Goal: Task Accomplishment & Management: Manage account settings

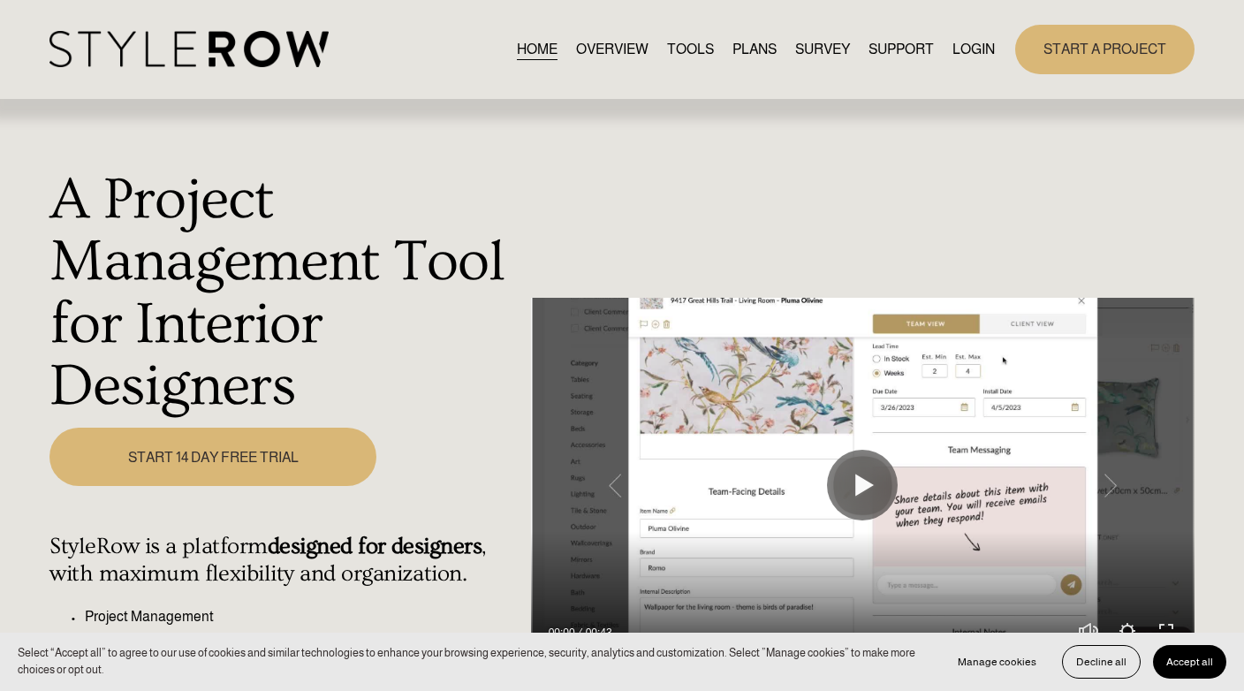
click at [969, 50] on link "LOGIN" at bounding box center [974, 49] width 42 height 24
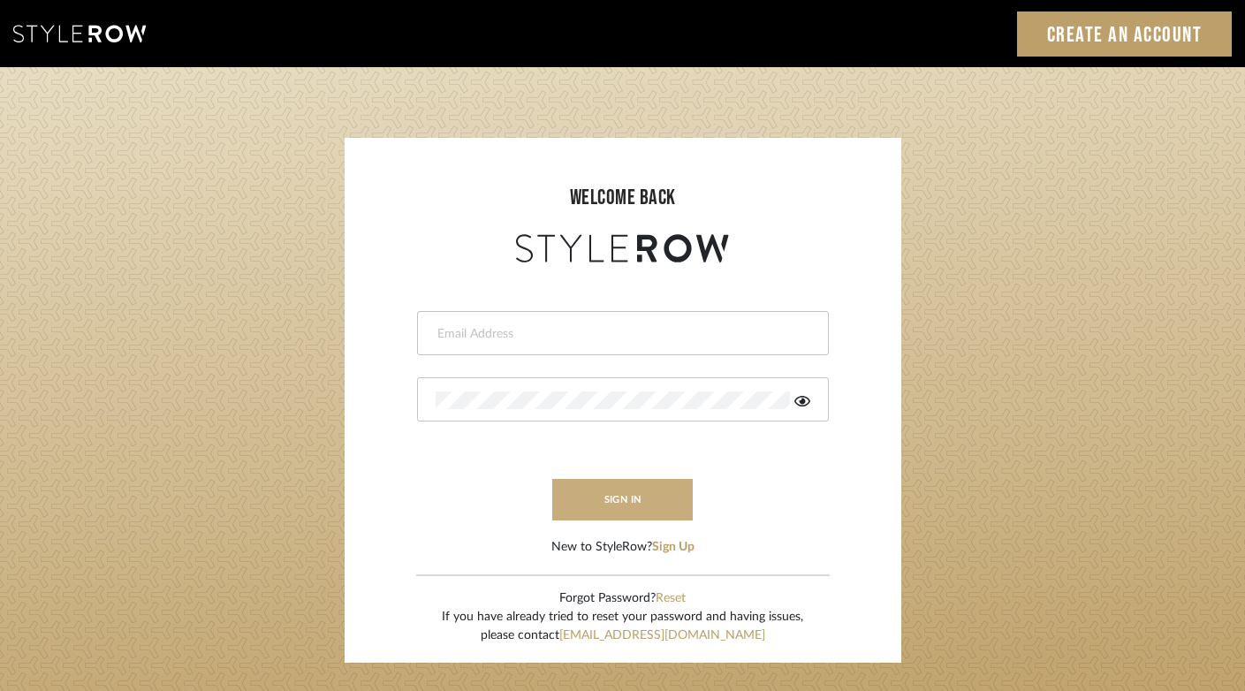
type input "felicia@onyxandoakinteriors.com"
click at [626, 496] on button "sign in" at bounding box center [622, 500] width 141 height 42
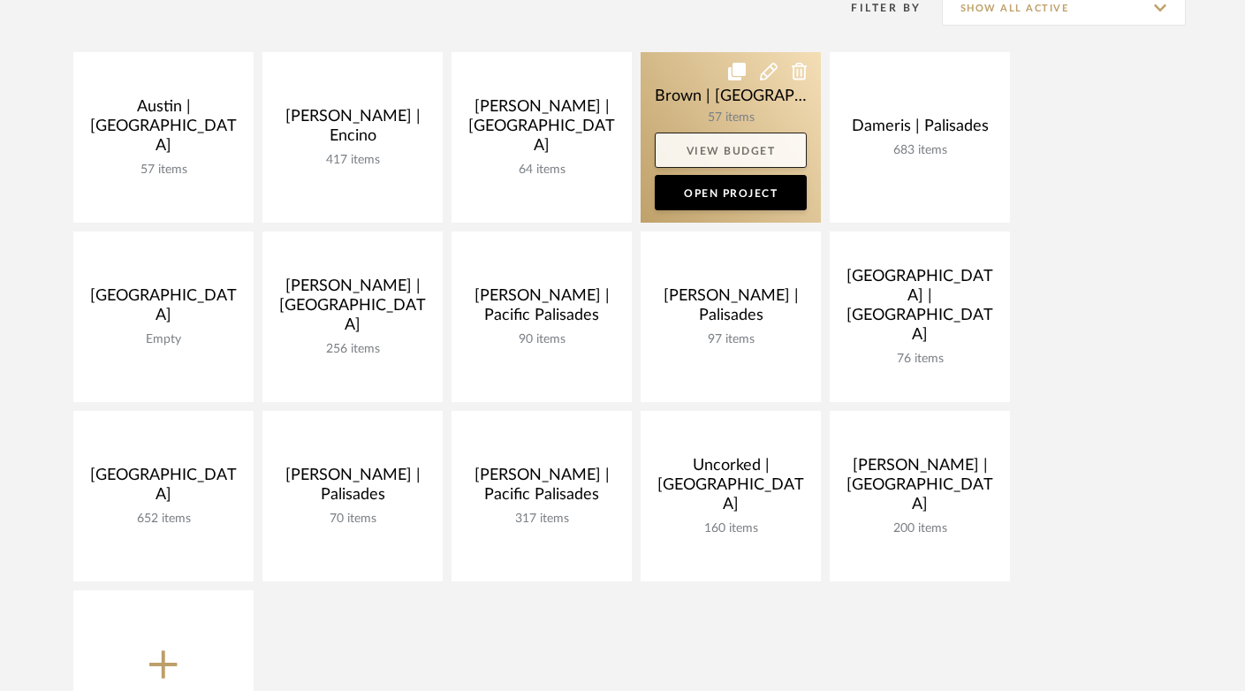
scroll to position [447, 0]
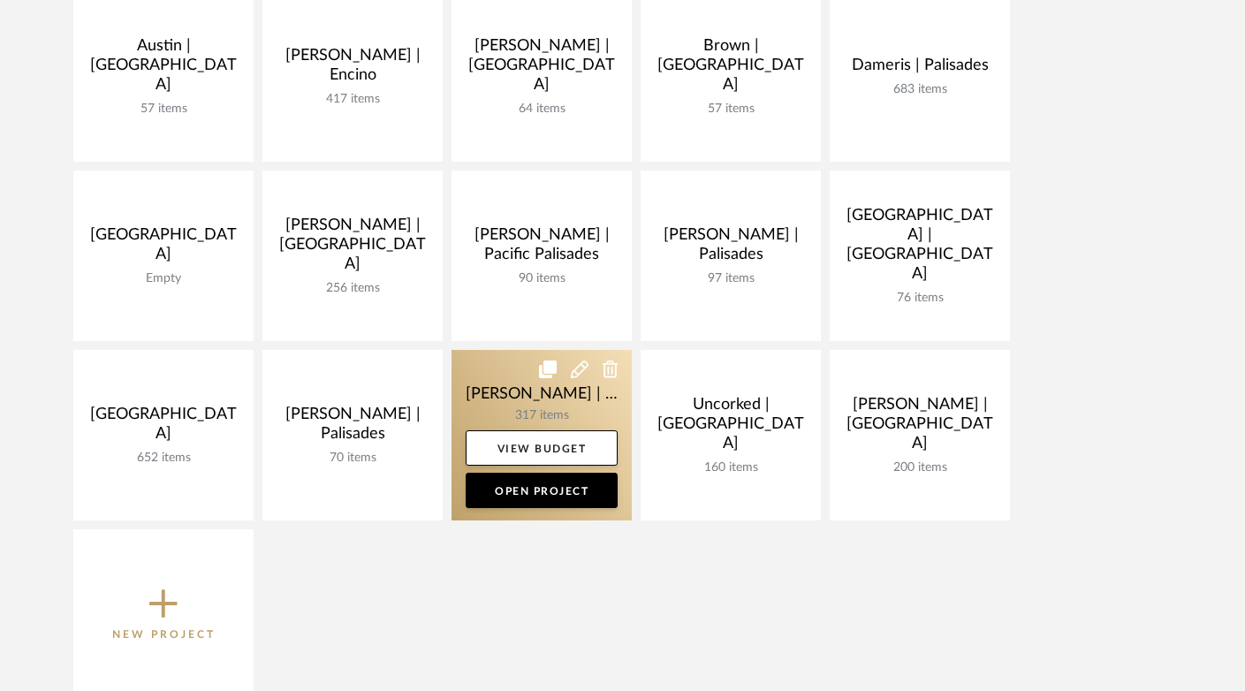
click at [475, 404] on link at bounding box center [542, 435] width 180 height 171
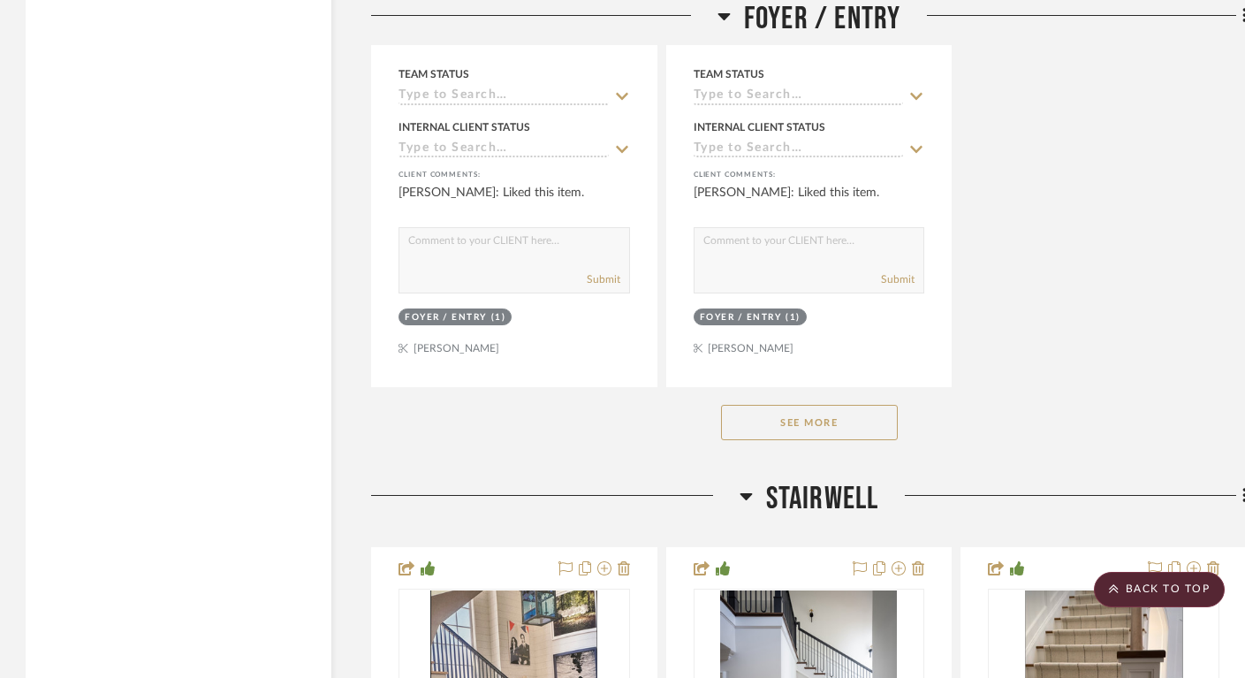
scroll to position [7628, 1]
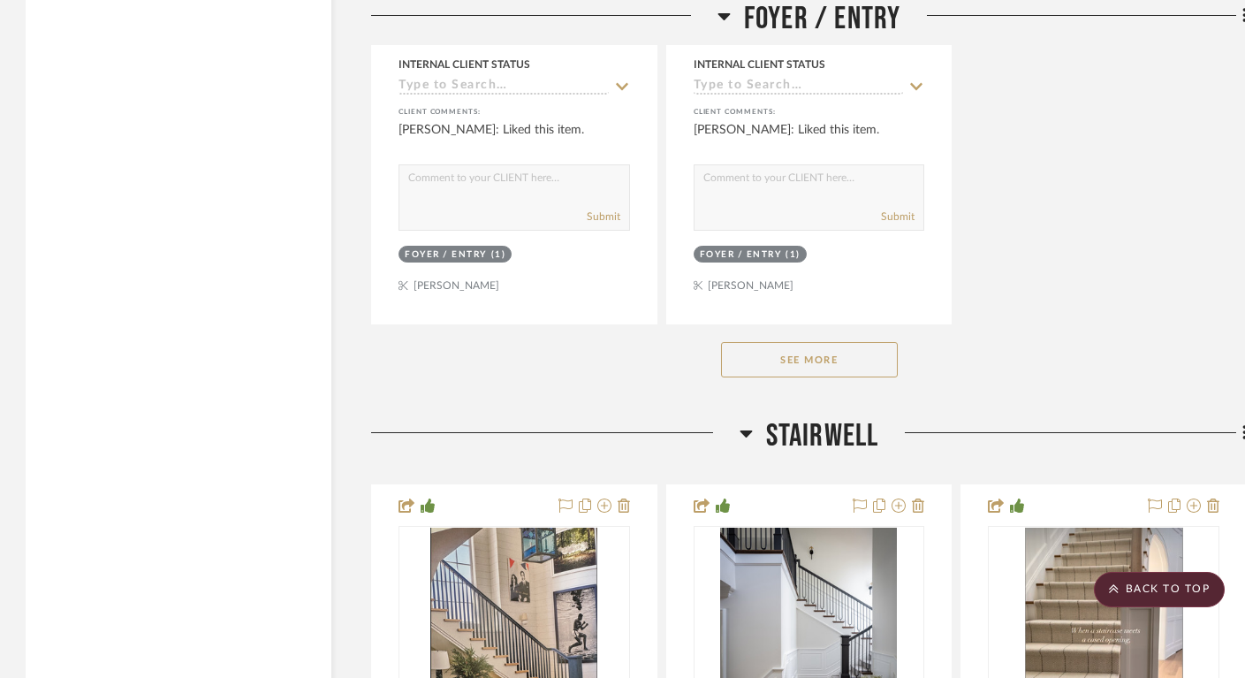
click at [742, 345] on button "See More" at bounding box center [809, 359] width 177 height 35
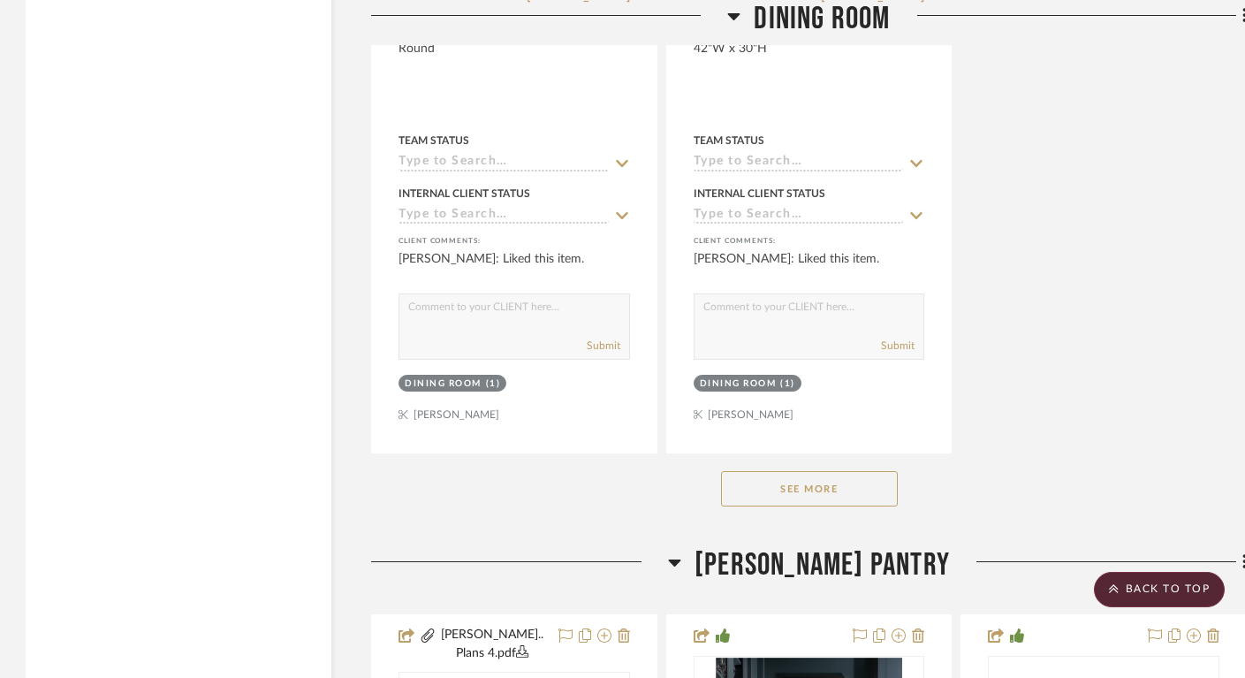
scroll to position [12551, 1]
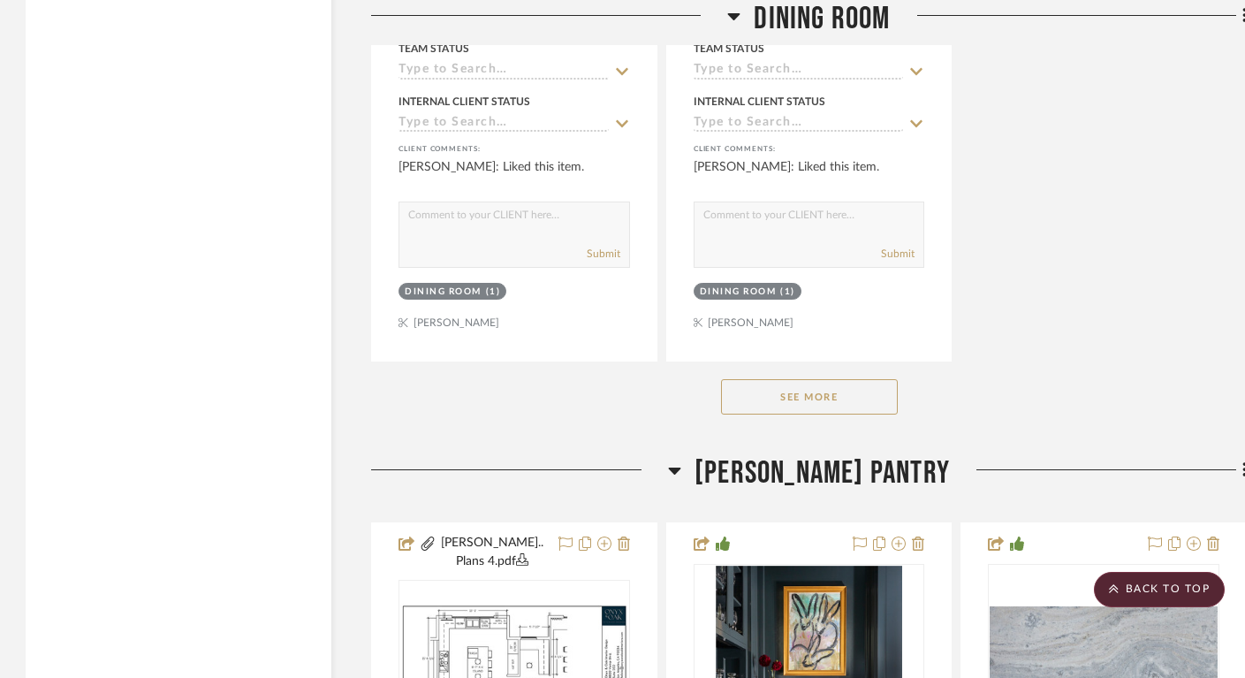
click at [822, 379] on button "See More" at bounding box center [809, 396] width 177 height 35
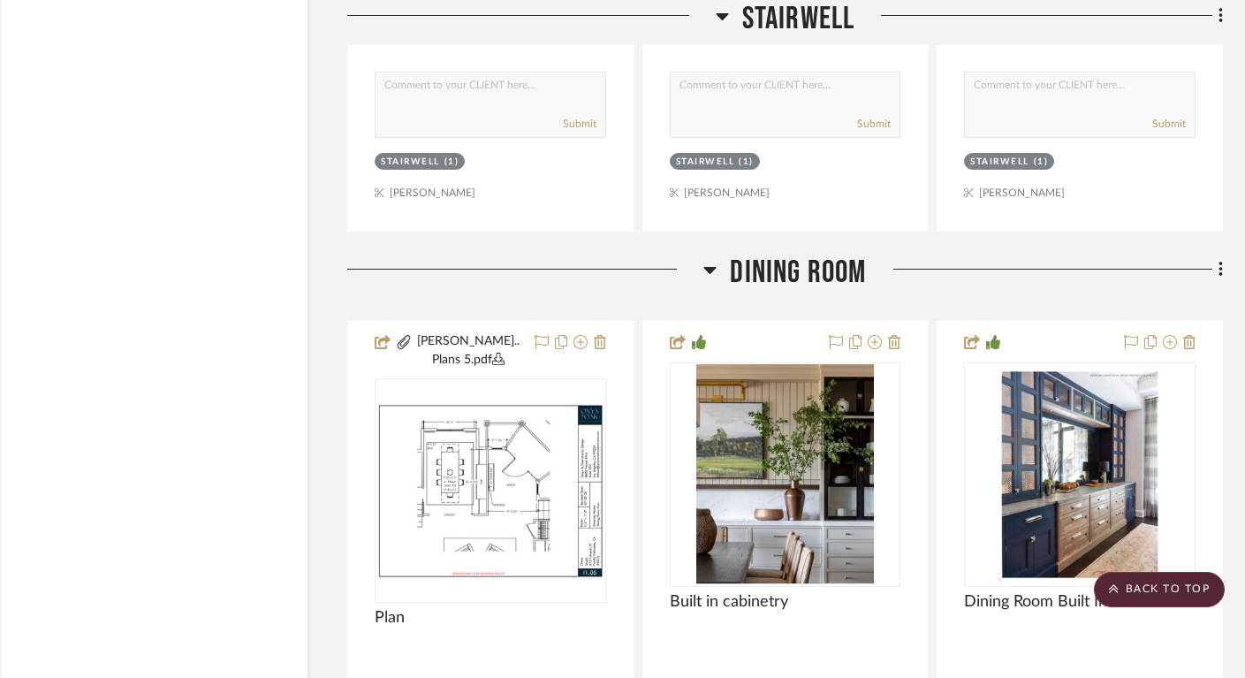
scroll to position [10230, 27]
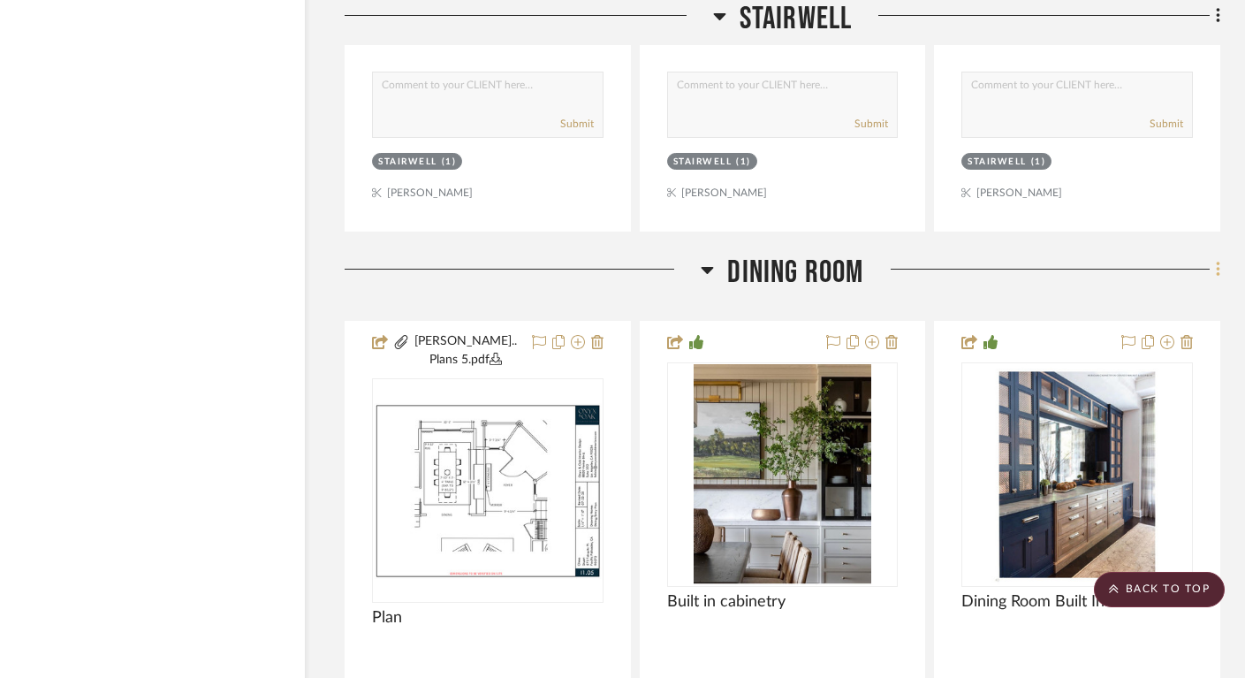
click at [1218, 262] on icon at bounding box center [1218, 269] width 4 height 15
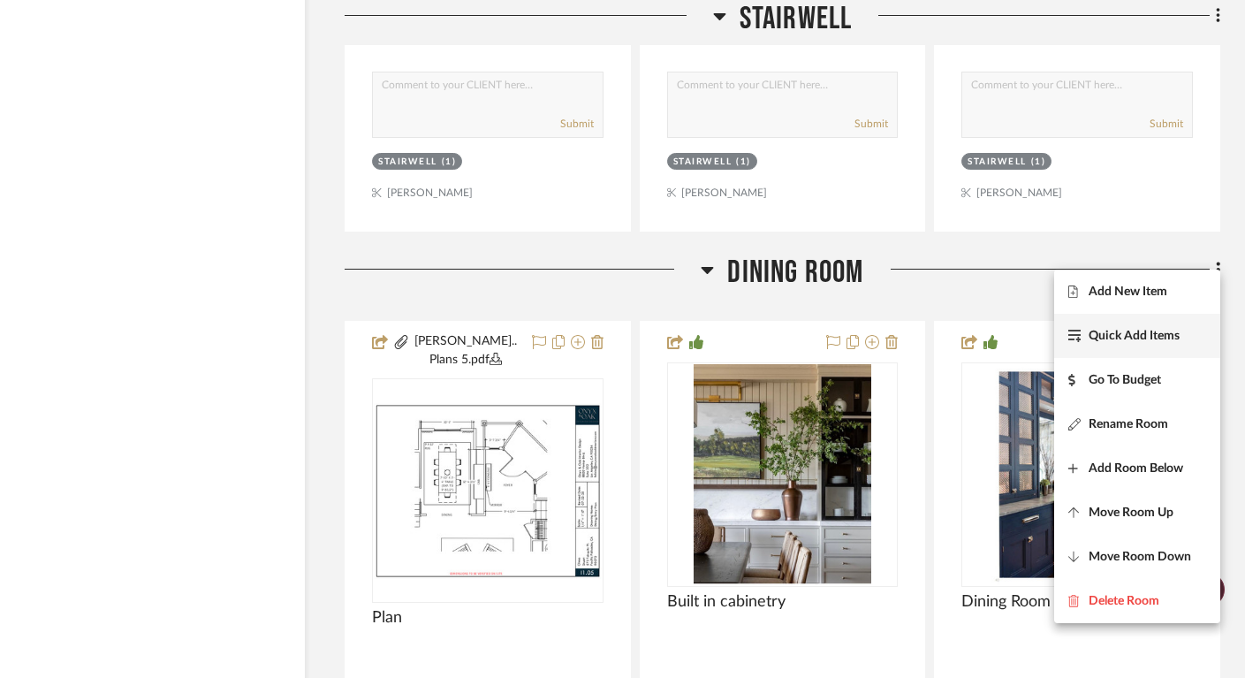
click at [1163, 332] on span "Quick Add Items" at bounding box center [1134, 336] width 91 height 15
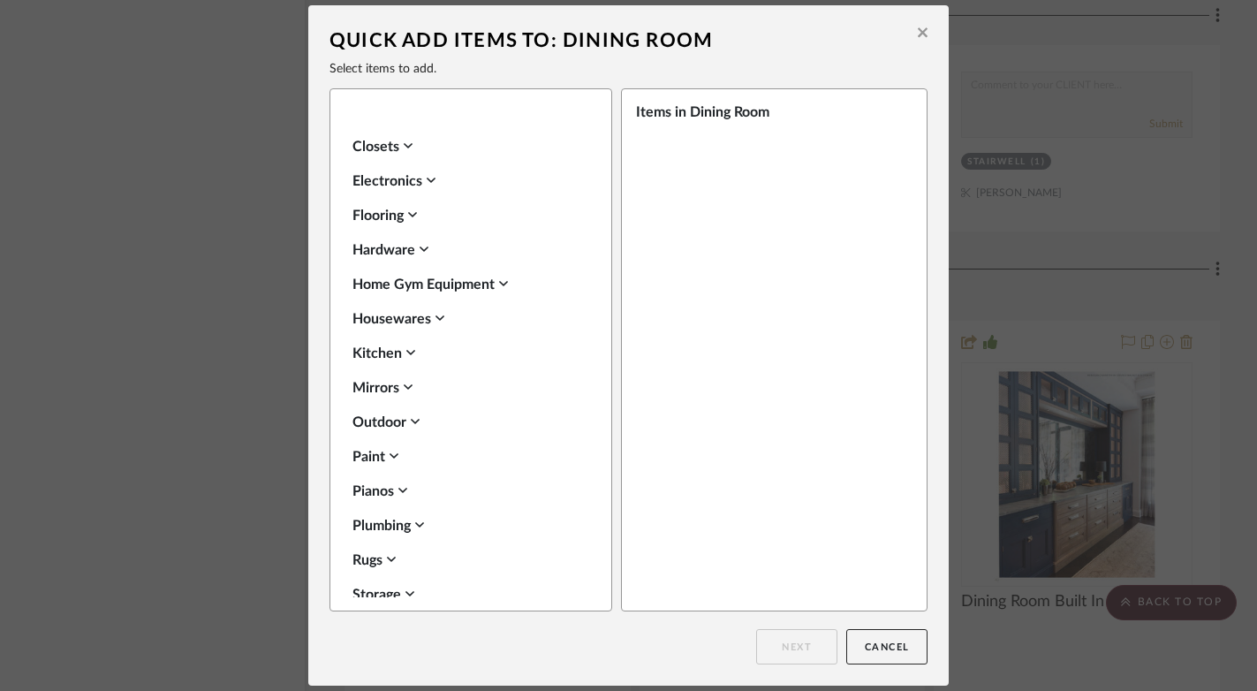
scroll to position [1187, 0]
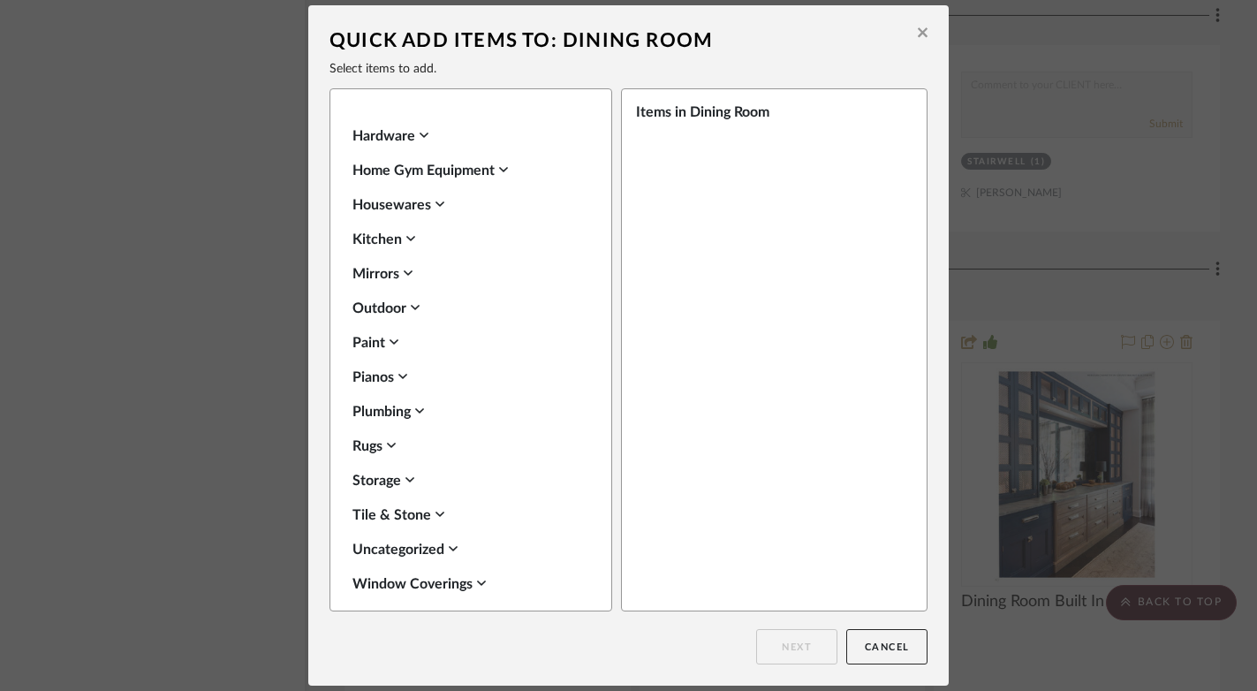
click at [394, 335] on icon at bounding box center [394, 342] width 9 height 14
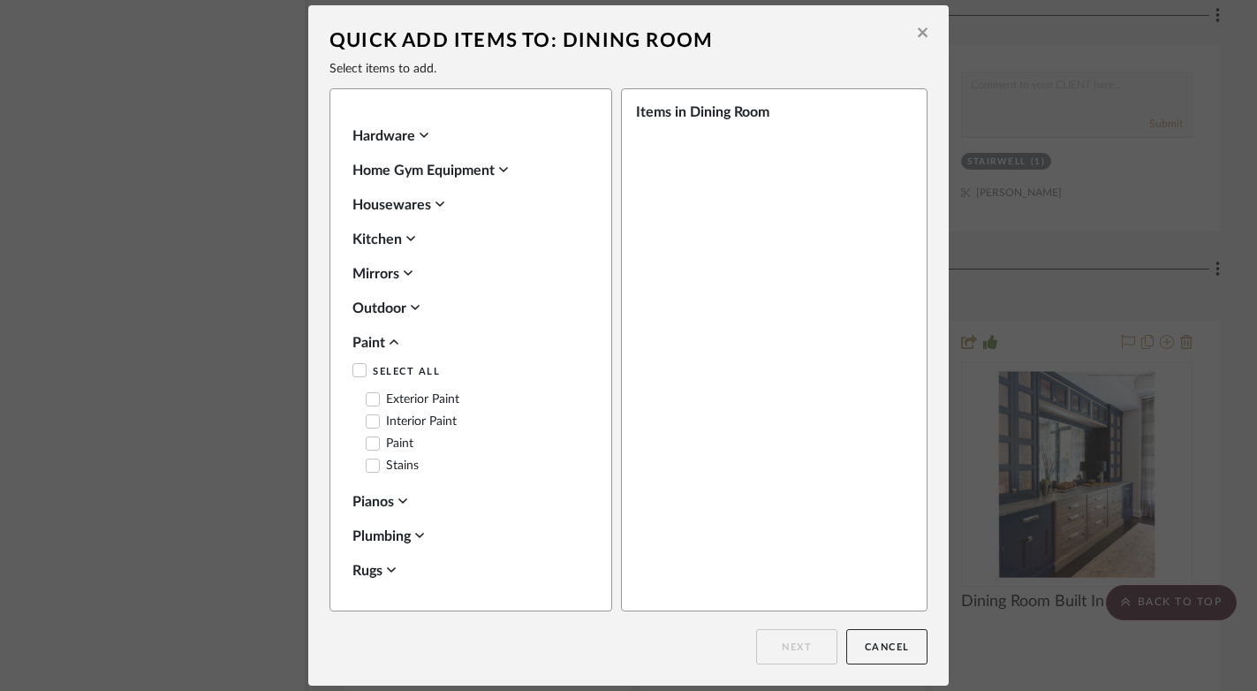
click at [369, 415] on icon at bounding box center [373, 421] width 12 height 12
click at [800, 641] on button "Next" at bounding box center [796, 646] width 81 height 35
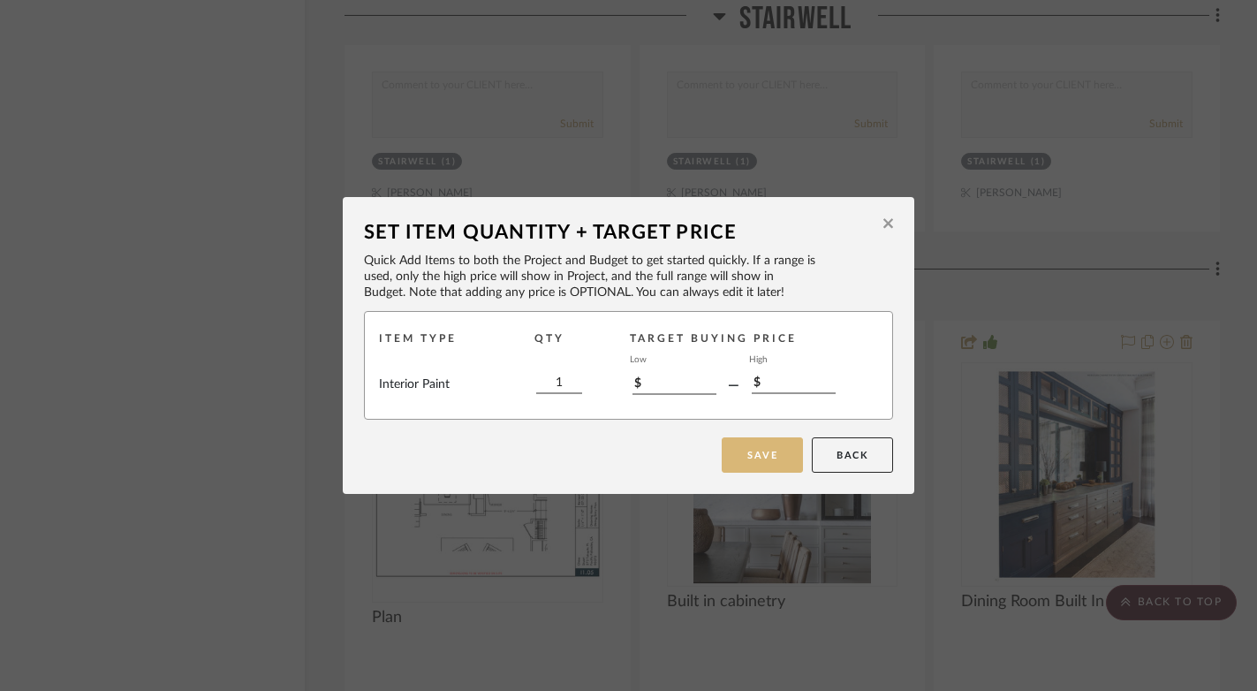
click at [759, 454] on button "Save" at bounding box center [762, 454] width 81 height 35
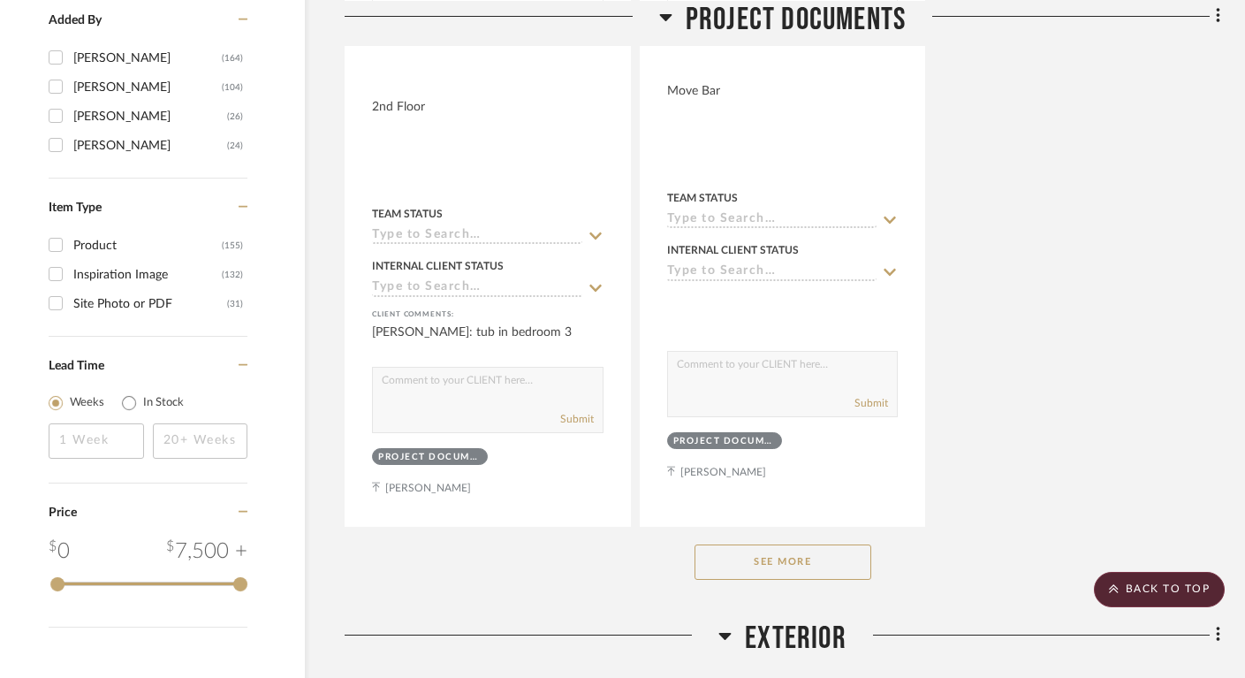
scroll to position [10230, 27]
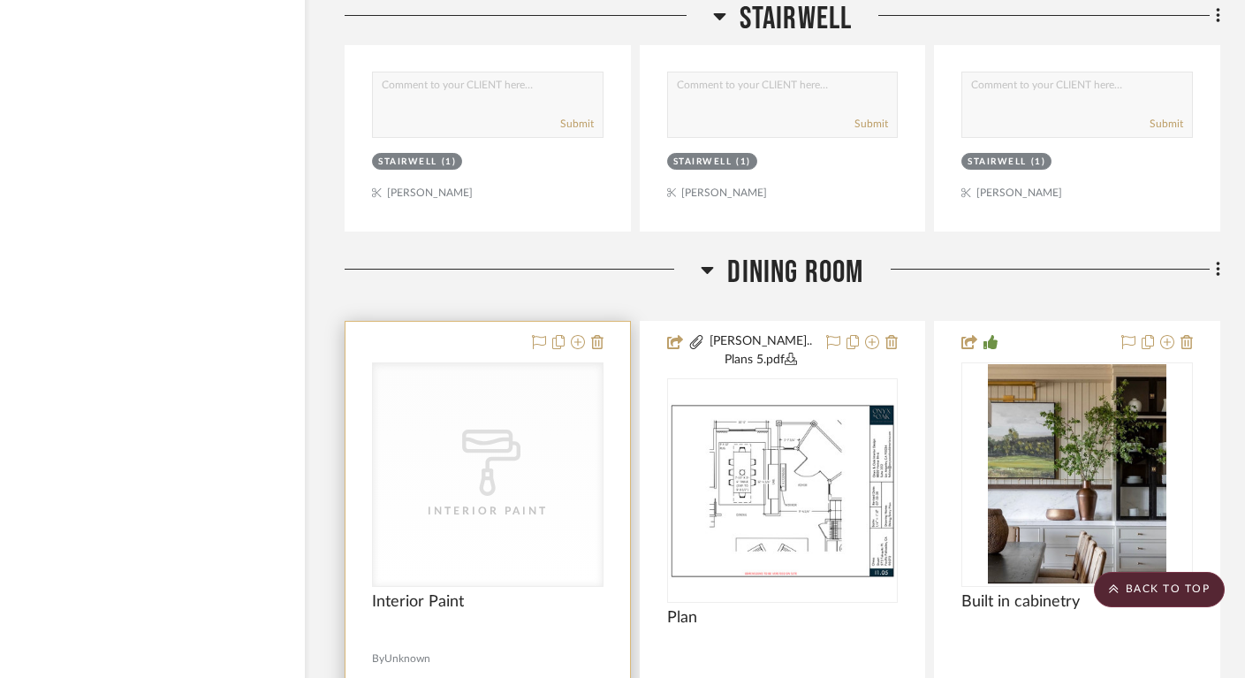
click at [474, 502] on div "Interior Paint" at bounding box center [487, 511] width 177 height 18
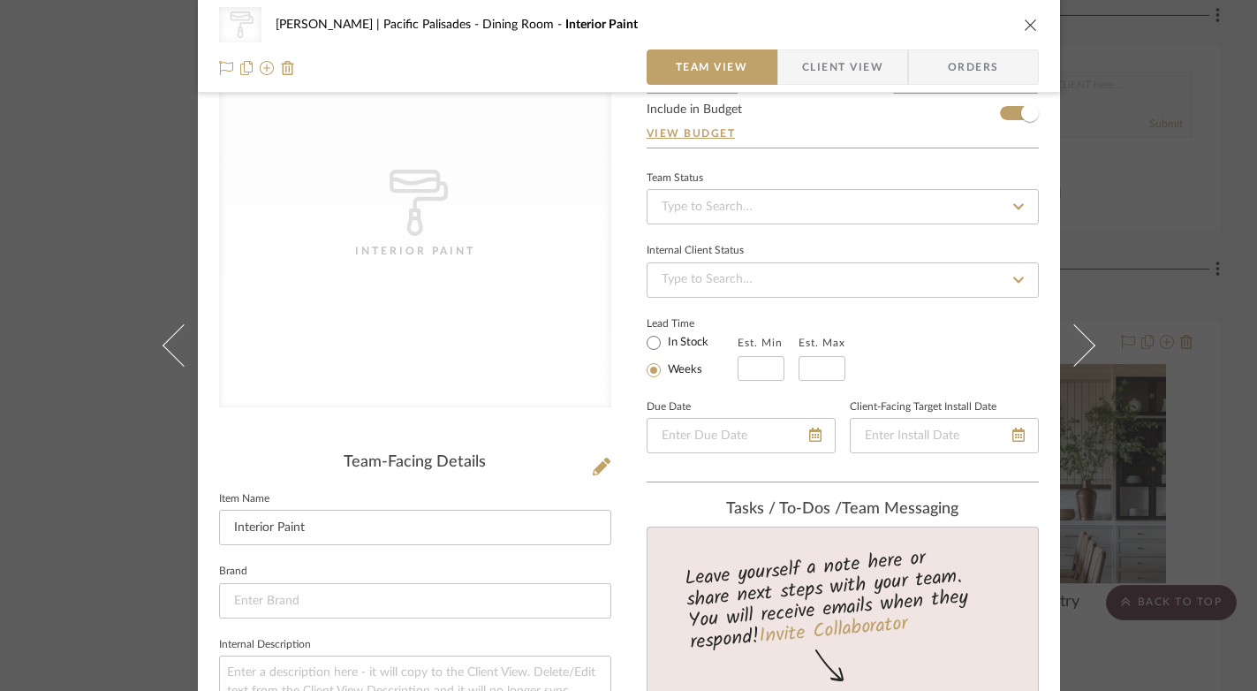
scroll to position [116, 0]
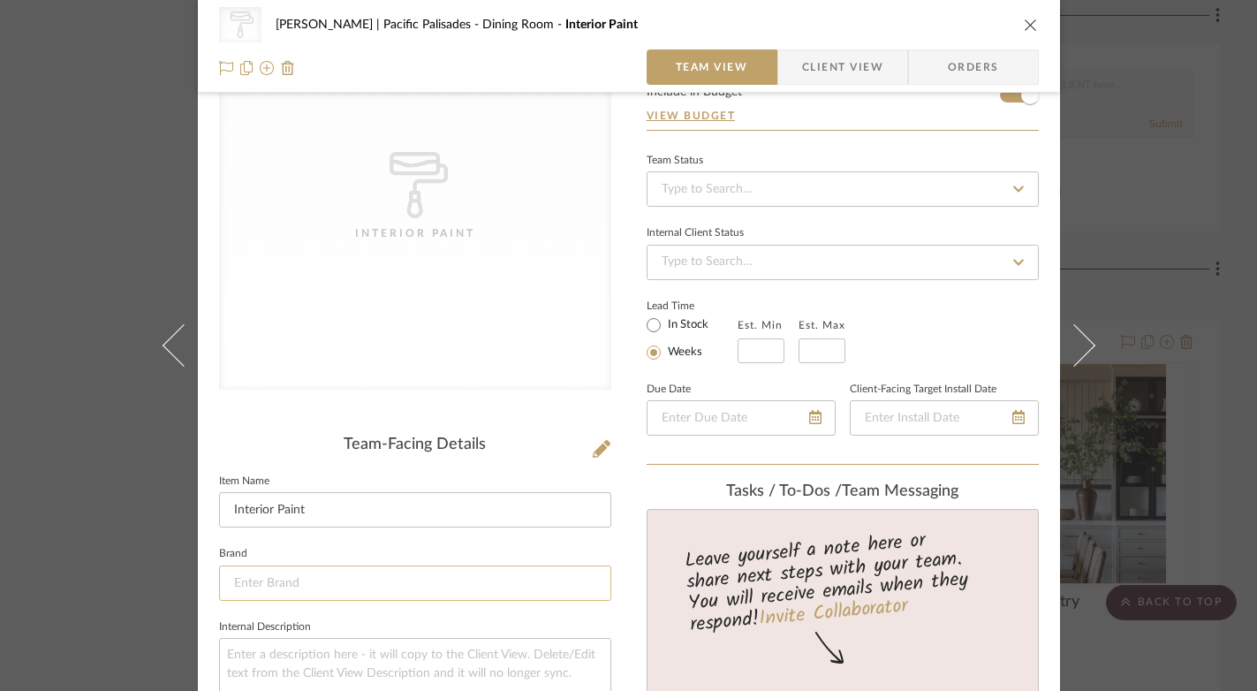
click at [424, 588] on input at bounding box center [415, 583] width 392 height 35
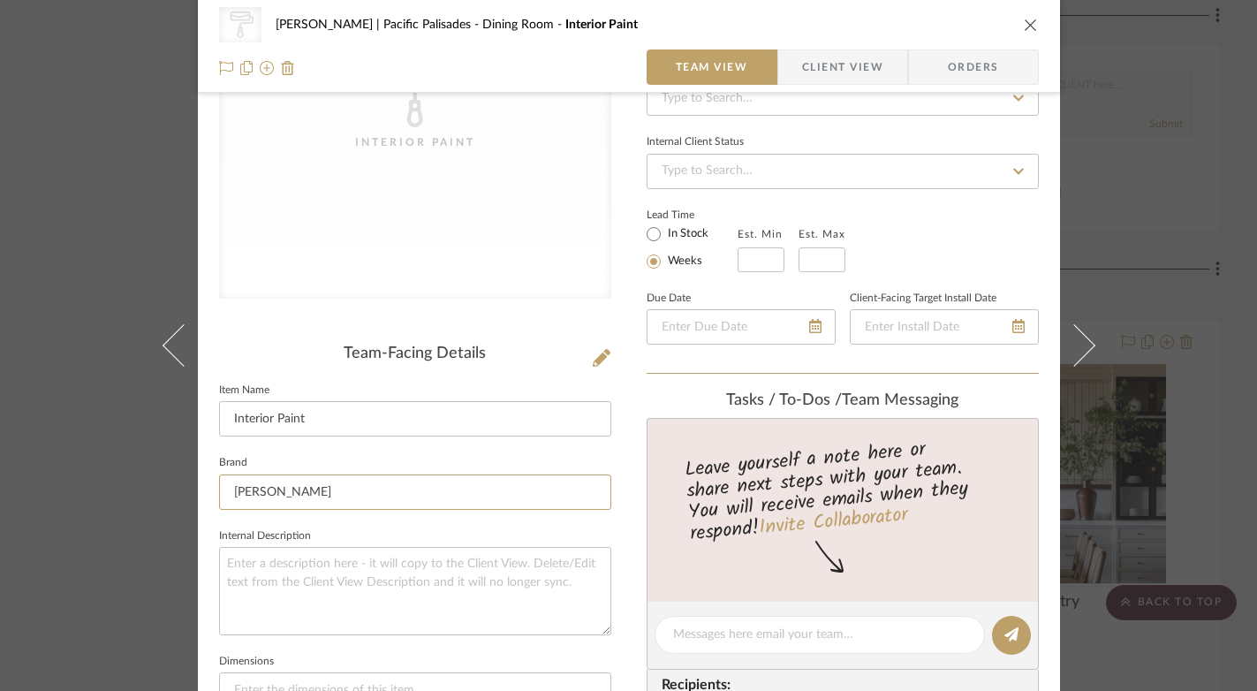
scroll to position [258, 0]
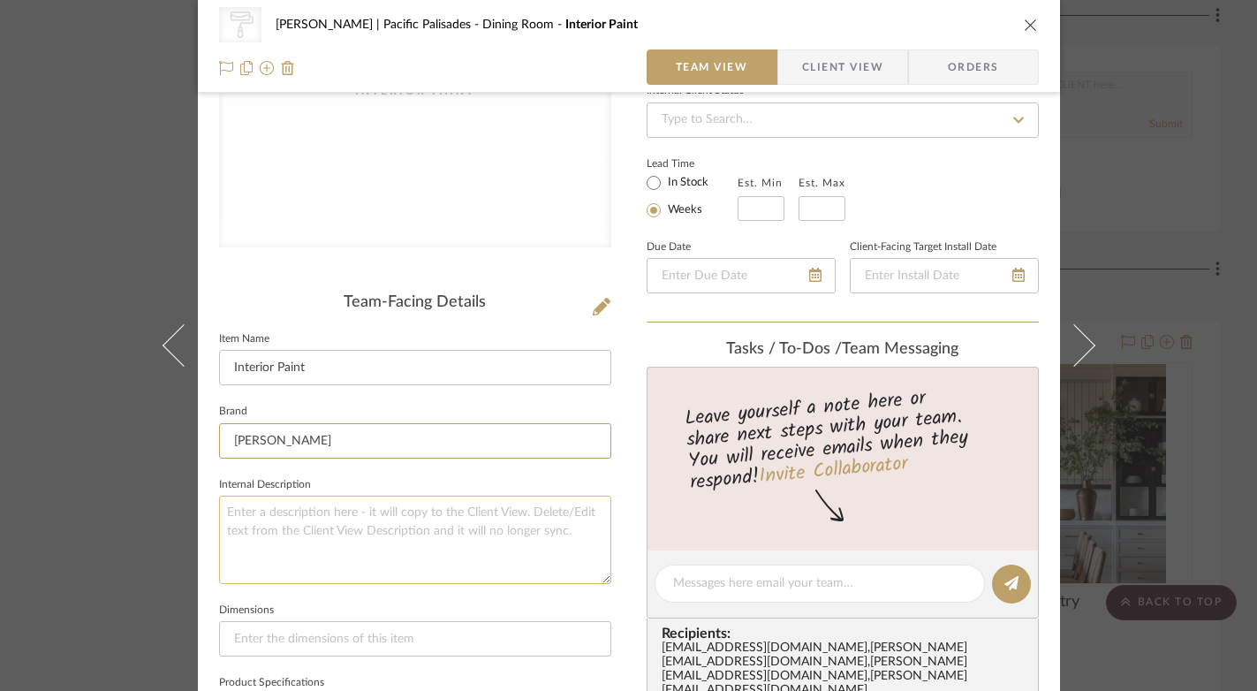
type input "benjamin Moore"
click at [359, 517] on textarea at bounding box center [415, 539] width 392 height 87
click at [348, 445] on input at bounding box center [415, 440] width 392 height 35
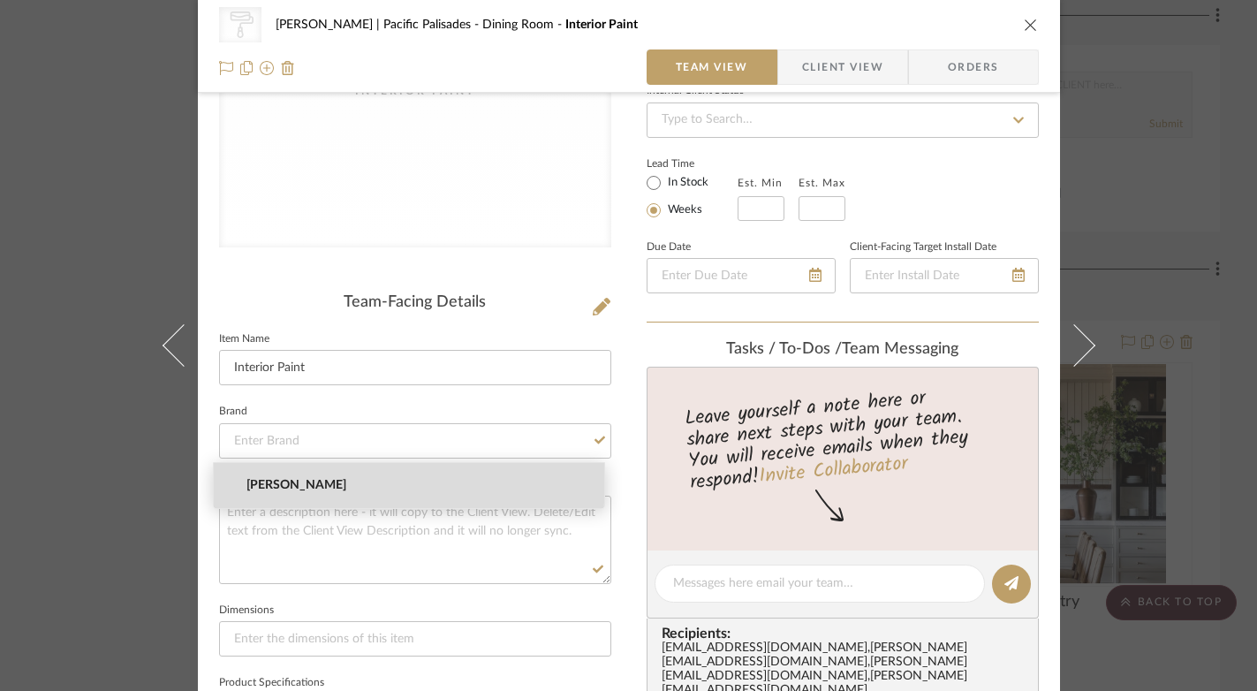
click at [327, 482] on span "Benjamin Moore" at bounding box center [416, 485] width 339 height 15
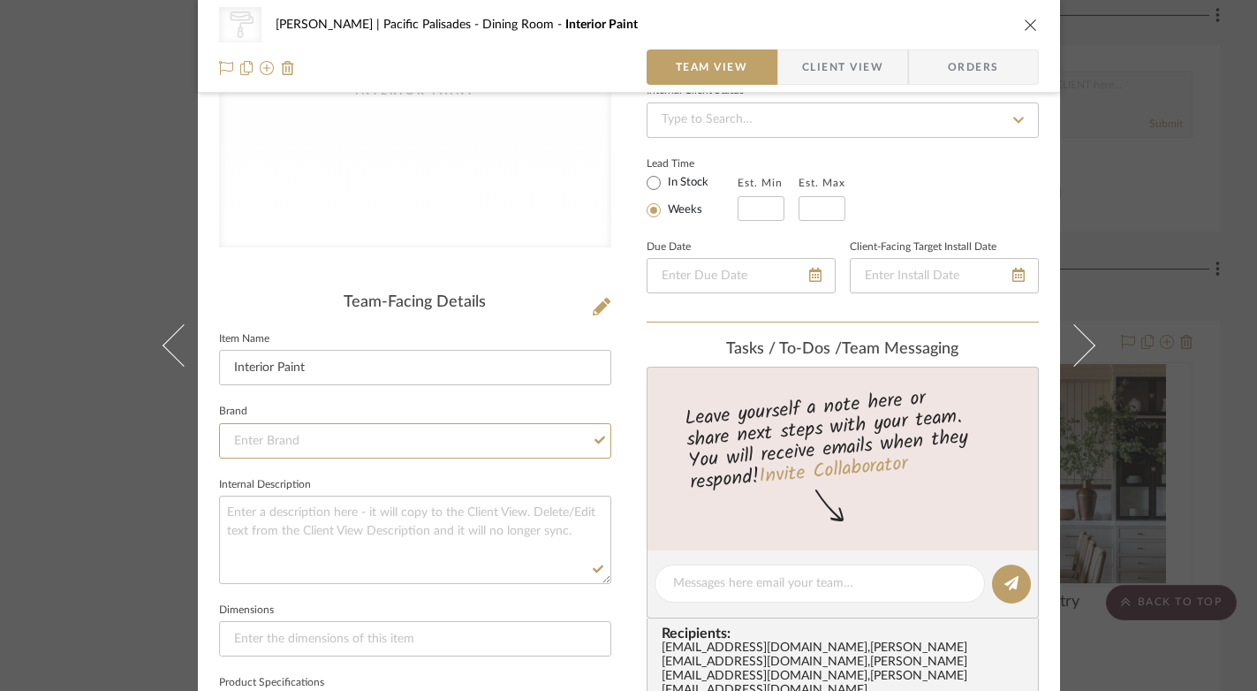
type input "Benjamin Moore"
click at [323, 505] on textarea at bounding box center [415, 539] width 392 height 87
click at [368, 550] on textarea "chantilly lace, balboa mist, classic gray" at bounding box center [415, 539] width 392 height 87
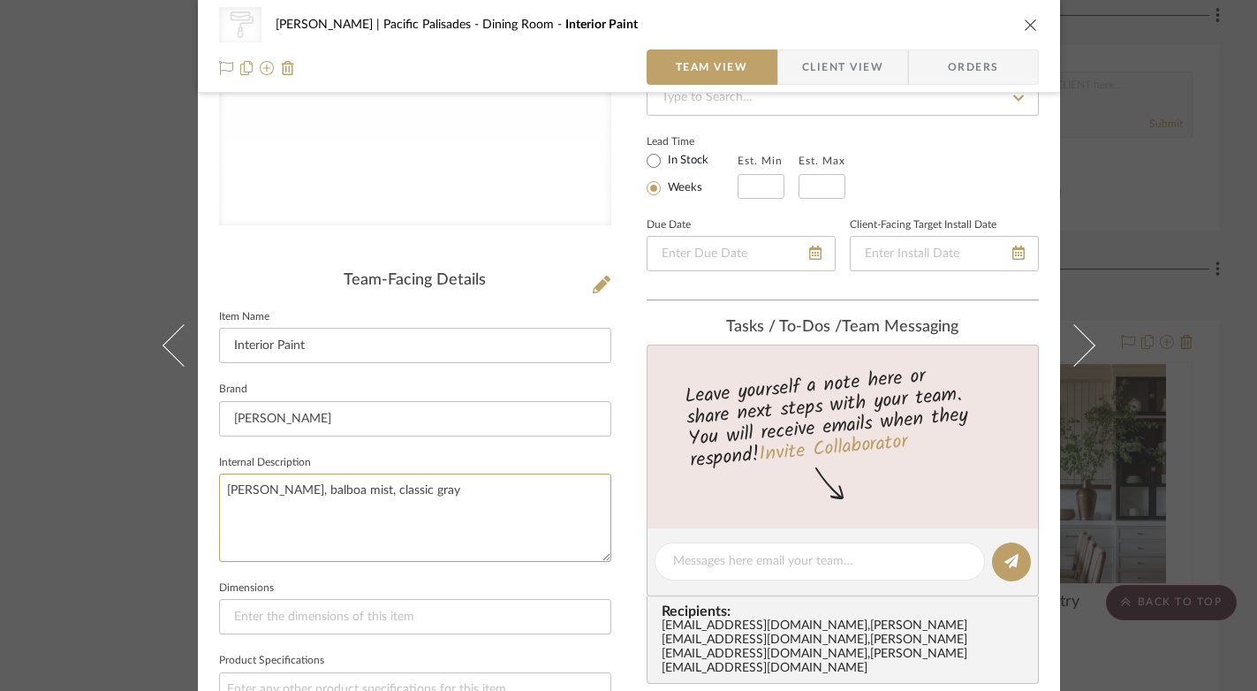
scroll to position [286, 0]
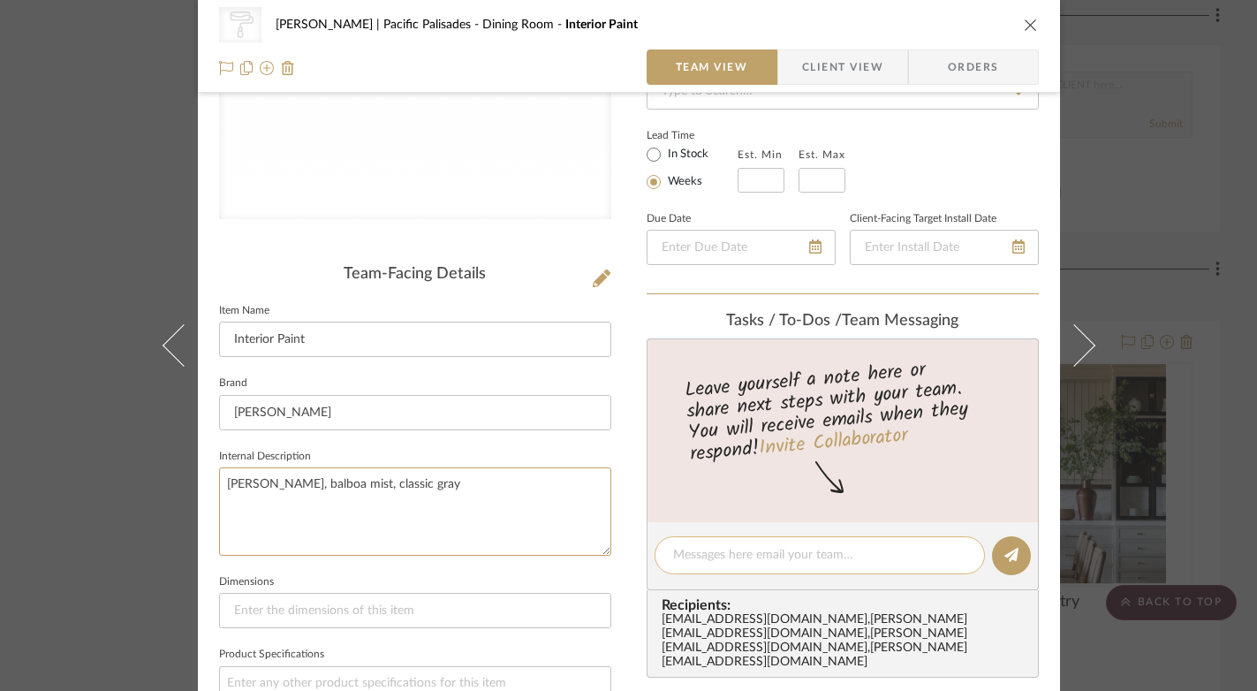
type textarea "chantilly lace, balboa mist, classic gray"
click at [853, 550] on textarea at bounding box center [819, 555] width 293 height 19
type textarea "l"
type textarea "put all 3 of these colors on SR"
click at [1005, 549] on icon at bounding box center [1012, 555] width 14 height 14
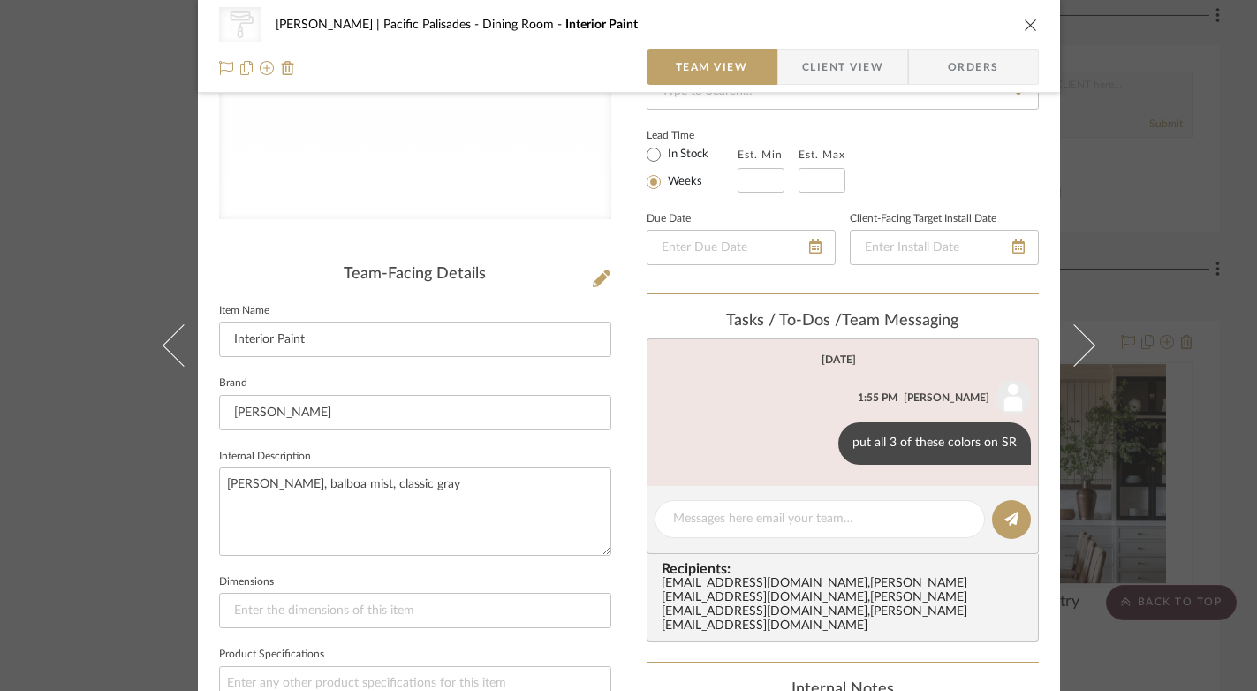
click at [1024, 19] on icon "close" at bounding box center [1031, 25] width 14 height 14
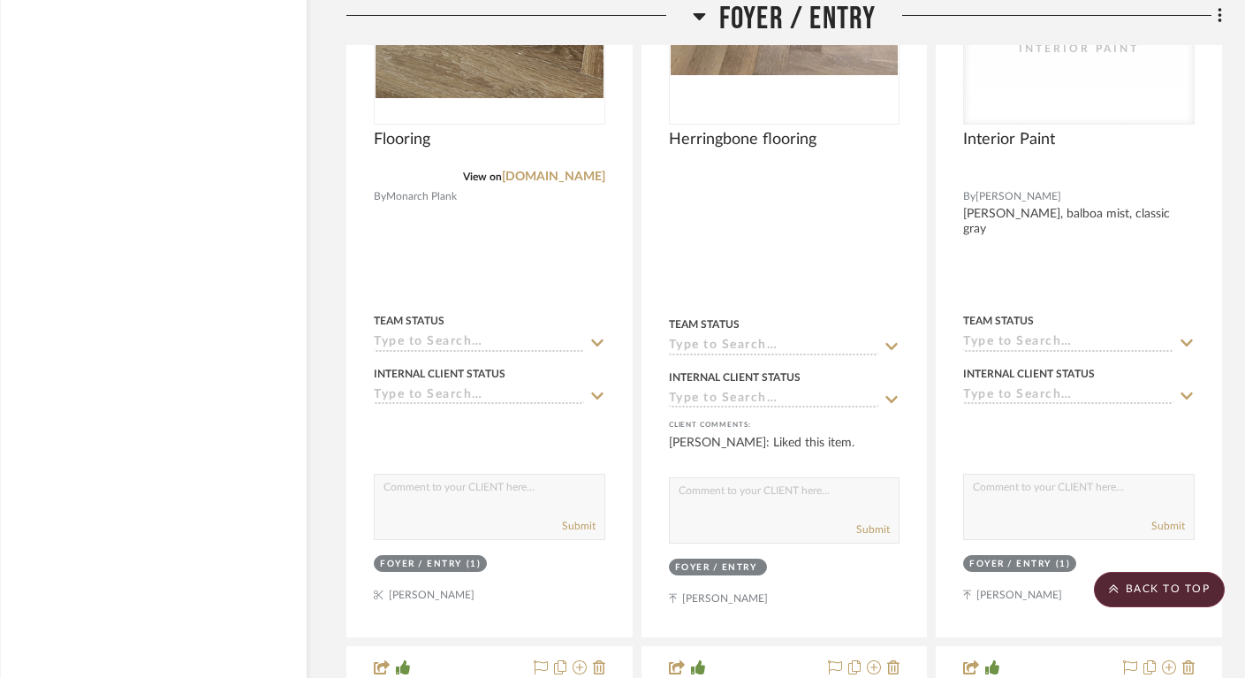
scroll to position [6304, 26]
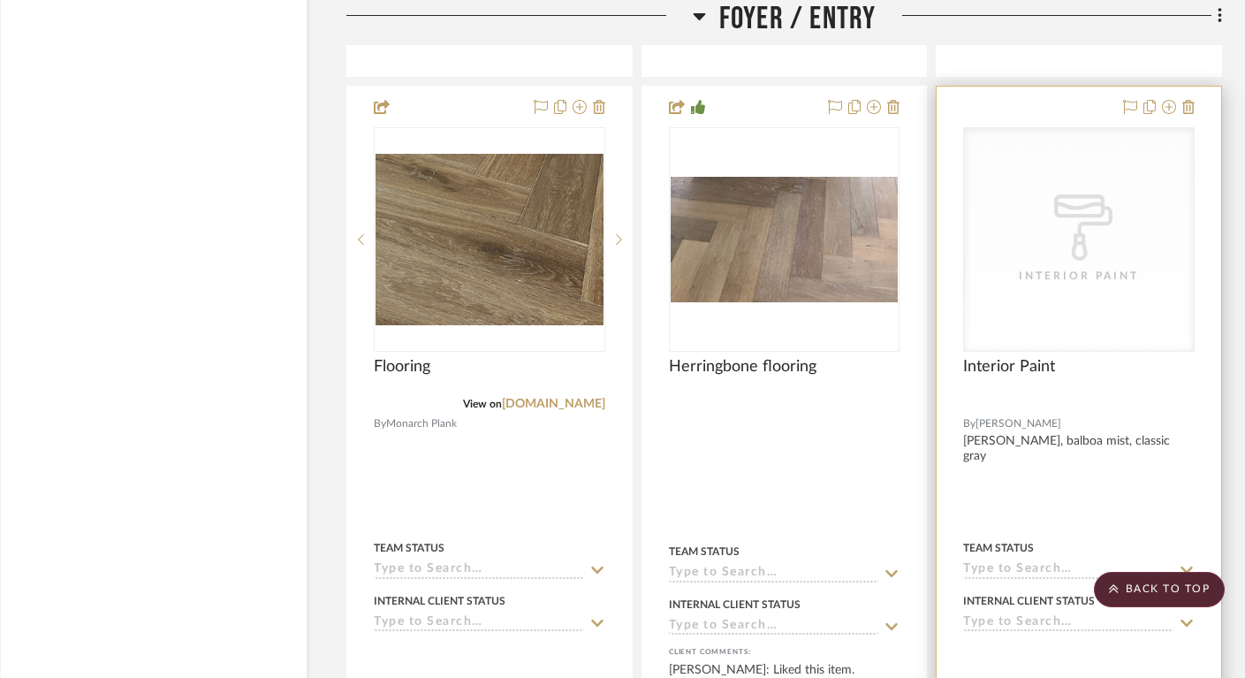
click at [1062, 109] on div at bounding box center [1079, 475] width 285 height 777
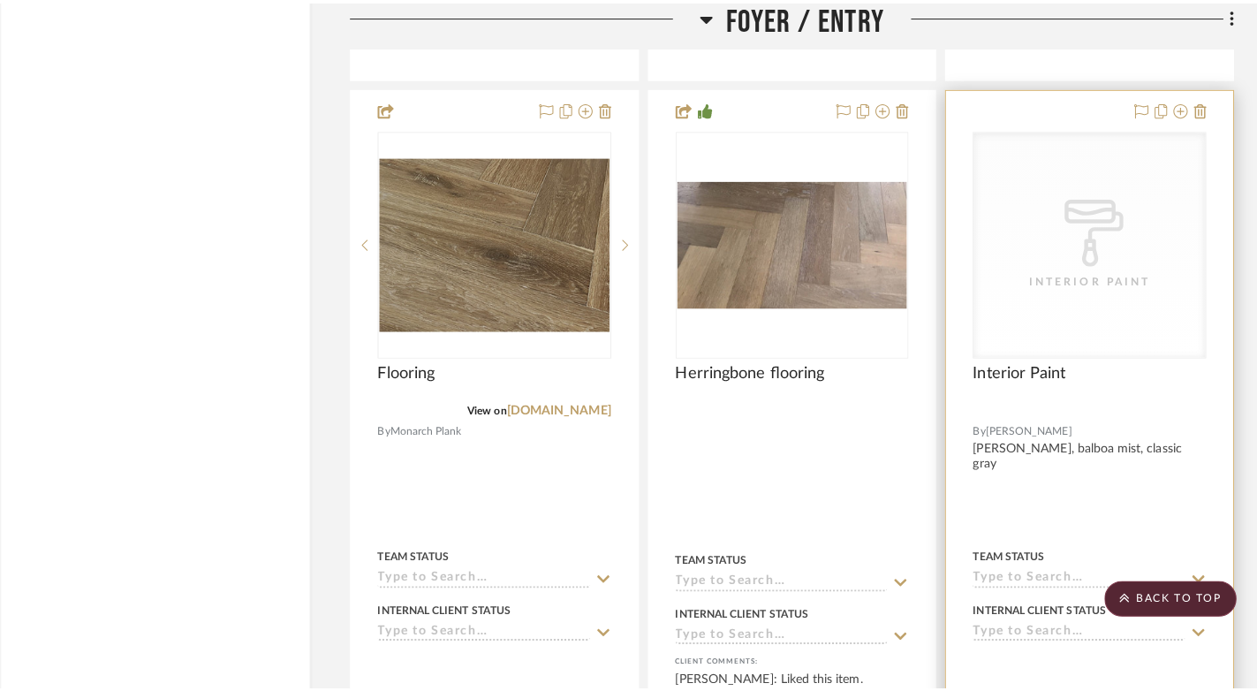
scroll to position [0, 0]
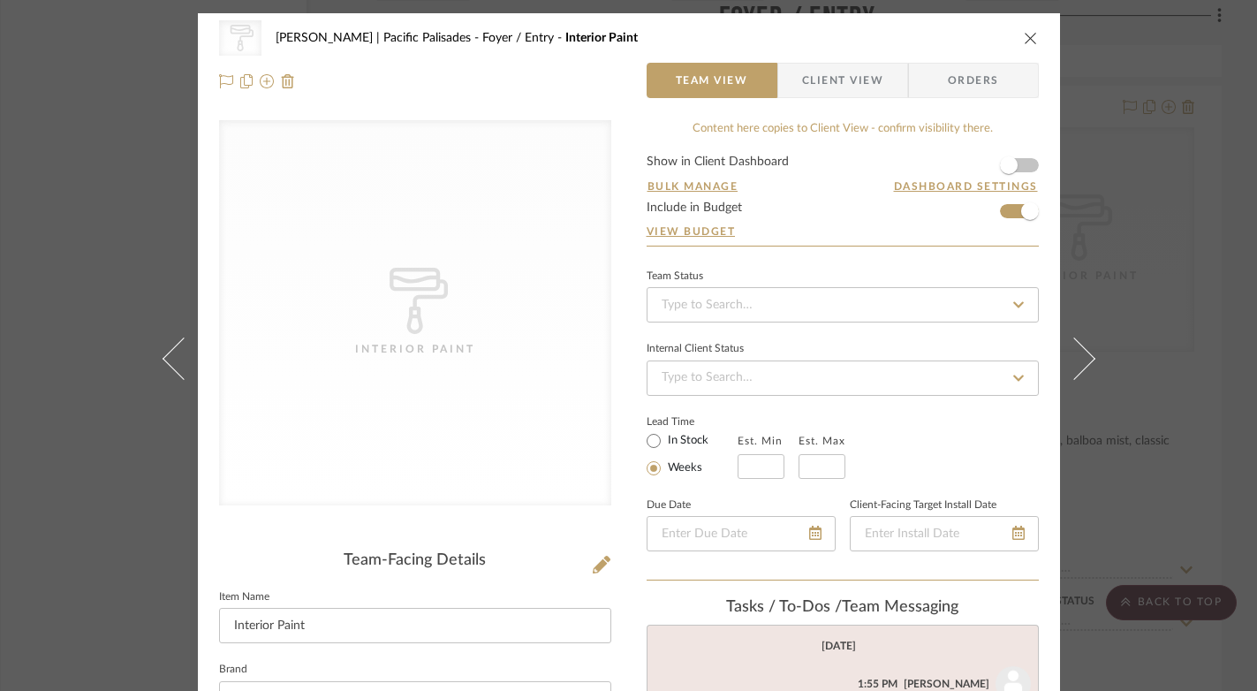
click at [1024, 38] on icon "close" at bounding box center [1031, 38] width 14 height 14
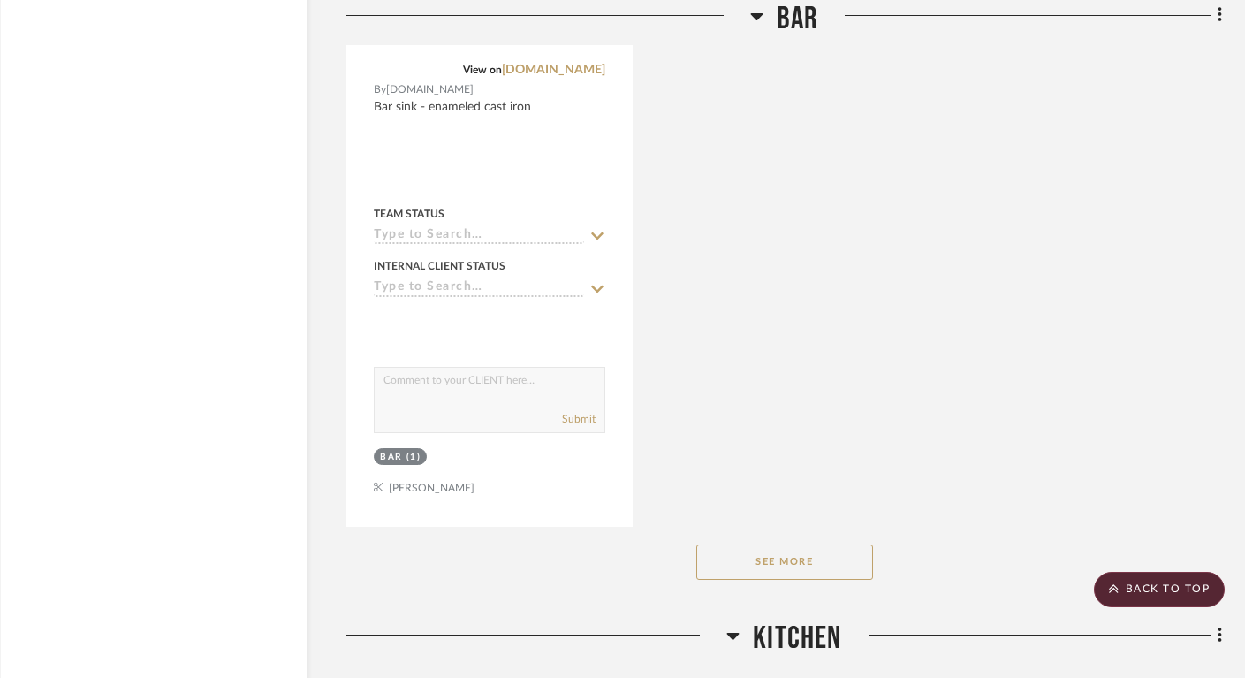
scroll to position [18991, 26]
